Goal: Information Seeking & Learning: Find specific fact

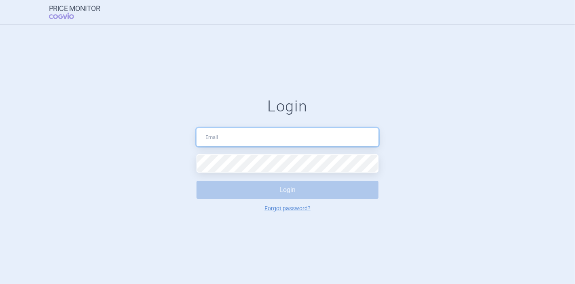
click at [221, 139] on input "text" at bounding box center [288, 137] width 182 height 18
type input "[PERSON_NAME][EMAIL_ADDRESS][DOMAIN_NAME]"
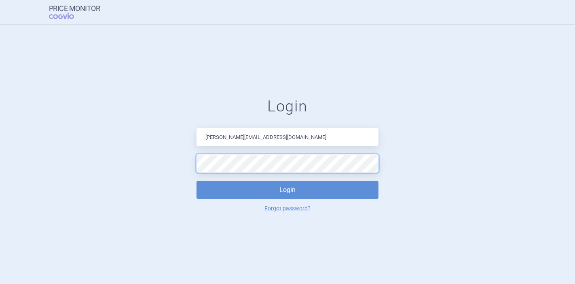
click at [197, 180] on button "Login" at bounding box center [288, 189] width 182 height 18
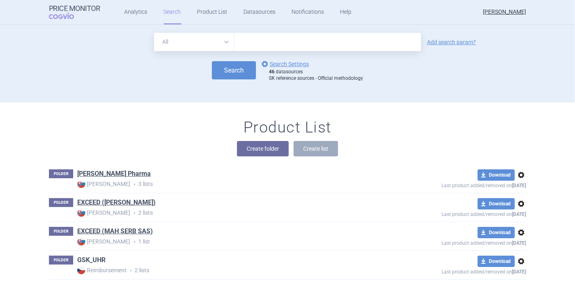
click at [89, 257] on link "GSK_UHR" at bounding box center [91, 259] width 28 height 9
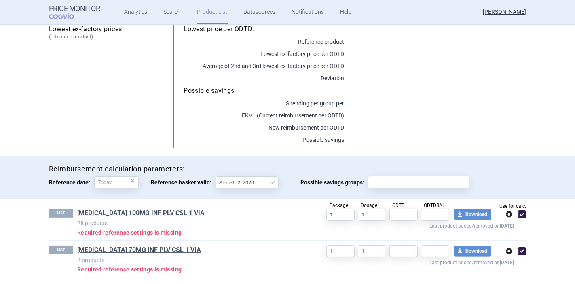
scroll to position [102, 0]
click at [138, 209] on link "[MEDICAL_DATA] 100MG INF PLV CSL 1 VIA" at bounding box center [140, 212] width 127 height 9
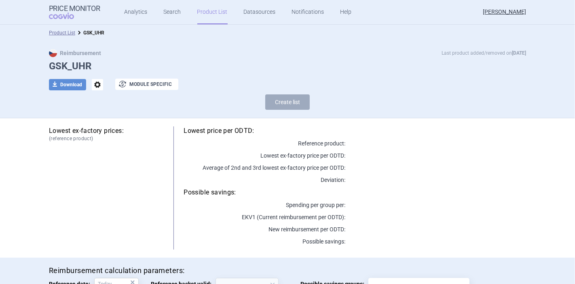
select select "[DATE]"
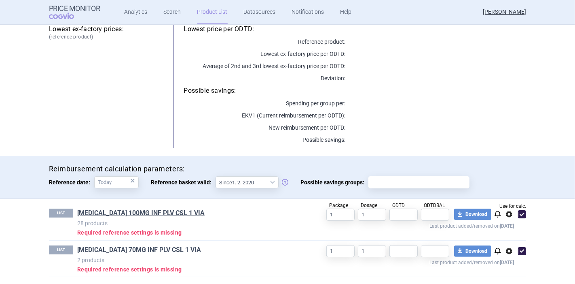
click at [112, 250] on link "[MEDICAL_DATA] 70MG INF PLV CSL 1 VIA" at bounding box center [139, 249] width 124 height 9
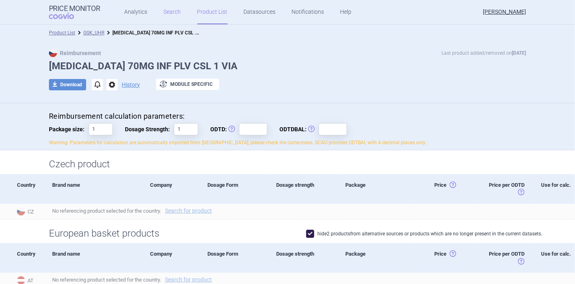
click at [171, 18] on link "Search" at bounding box center [172, 12] width 17 height 24
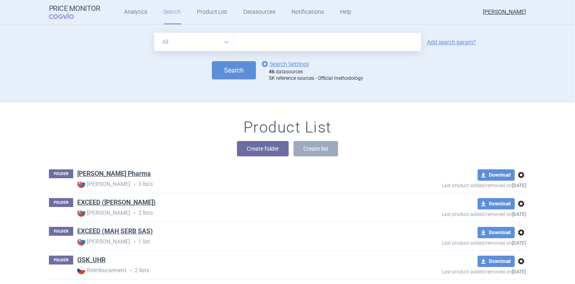
click at [252, 48] on input "text" at bounding box center [327, 42] width 187 height 18
type input "[MEDICAL_DATA]"
click at [227, 74] on button "Search" at bounding box center [234, 70] width 44 height 18
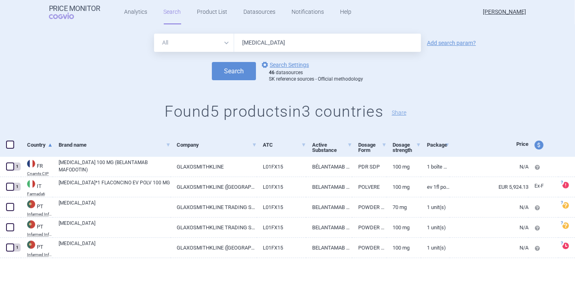
scroll to position [16, 0]
